Goal: Find specific page/section: Find specific page/section

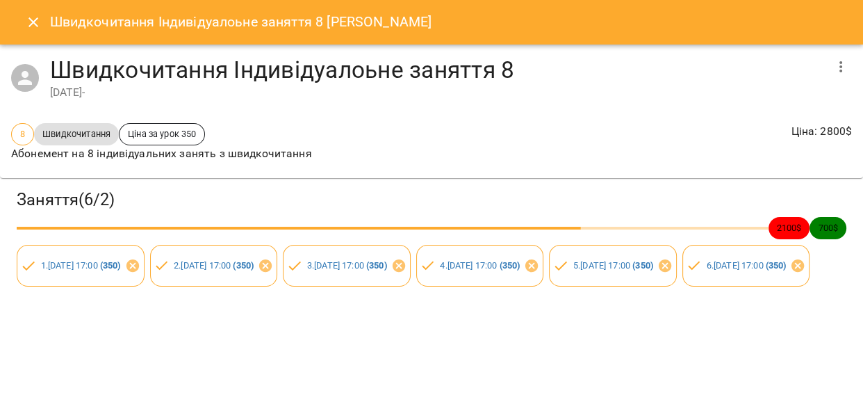
scroll to position [1453, 0]
drag, startPoint x: 42, startPoint y: 17, endPoint x: 22, endPoint y: -14, distance: 36.3
click at [22, 0] on html "For Business 99+ UA Мої клієнти / [PERSON_NAME] [PERSON_NAME] садочок пдш садоч…" at bounding box center [431, 222] width 863 height 445
click at [40, 17] on icon "Close" at bounding box center [33, 22] width 17 height 17
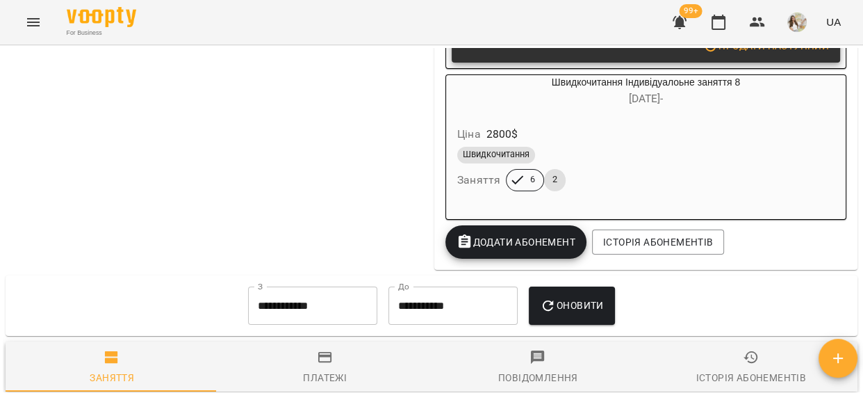
scroll to position [1367, 0]
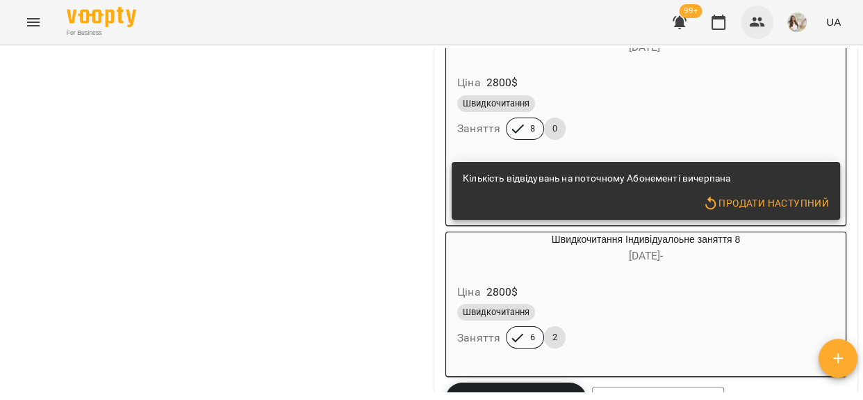
click at [765, 24] on icon "button" at bounding box center [757, 22] width 15 height 10
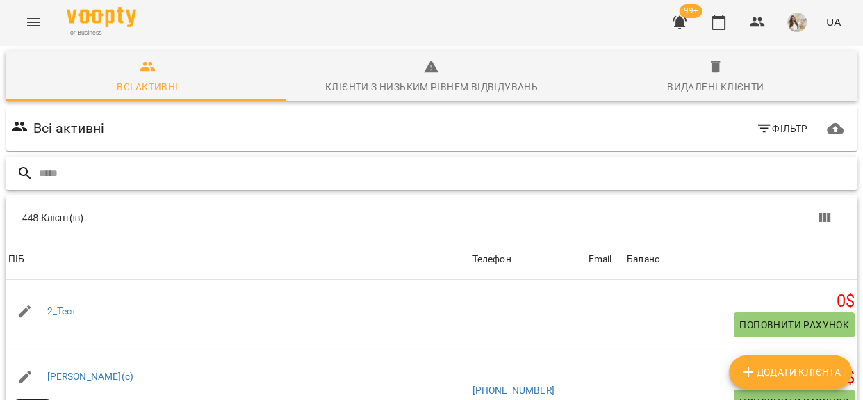
click at [208, 170] on input "text" at bounding box center [445, 173] width 813 height 23
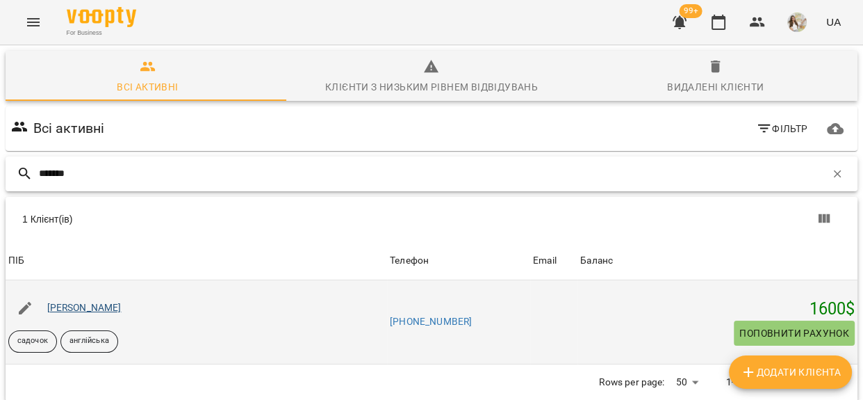
type input "*******"
click at [115, 305] on link "[PERSON_NAME]" at bounding box center [84, 307] width 74 height 11
